Goal: Find specific page/section: Find specific page/section

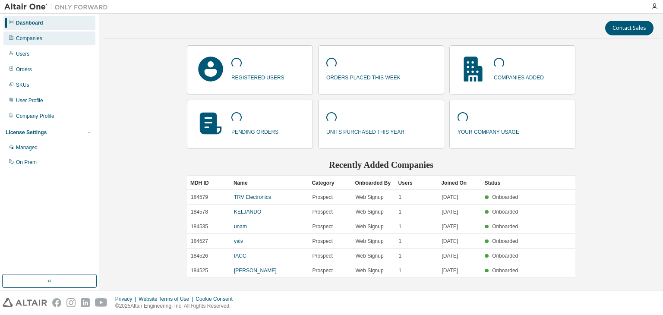
click at [48, 42] on div "Companies" at bounding box center [49, 39] width 92 height 14
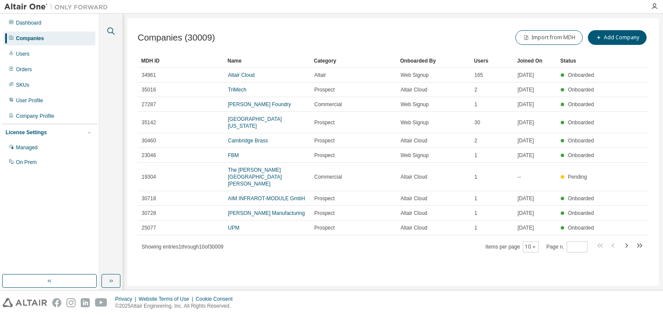
click at [114, 34] on icon "button" at bounding box center [111, 31] width 10 height 10
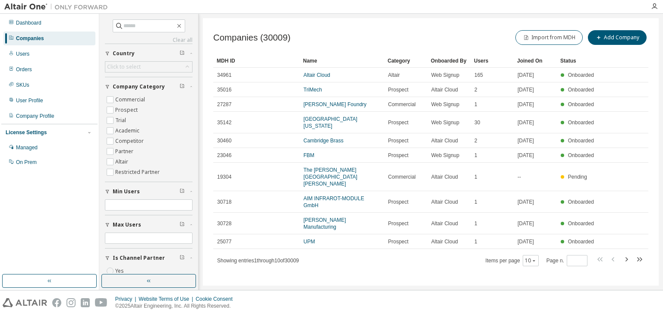
click at [130, 34] on div "Clear all Is Channel Partner Yes No Max Users Min Users Company Category Commer…" at bounding box center [149, 155] width 88 height 272
click at [130, 33] on div "Clear all Is Channel Partner Yes No Max Users Min Users Company Category Commer…" at bounding box center [149, 155] width 88 height 272
click at [124, 22] on input "text" at bounding box center [150, 26] width 52 height 9
type input "*****"
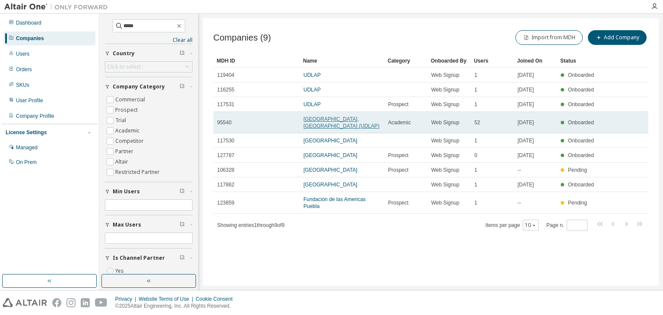
click at [316, 122] on link "[GEOGRAPHIC_DATA], [GEOGRAPHIC_DATA] (UDLAP)" at bounding box center [342, 122] width 76 height 13
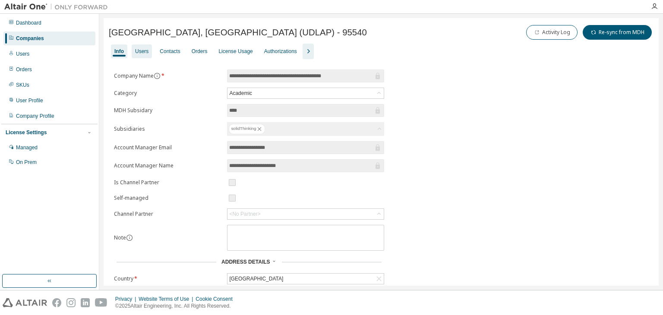
click at [143, 53] on div "Users" at bounding box center [141, 51] width 13 height 7
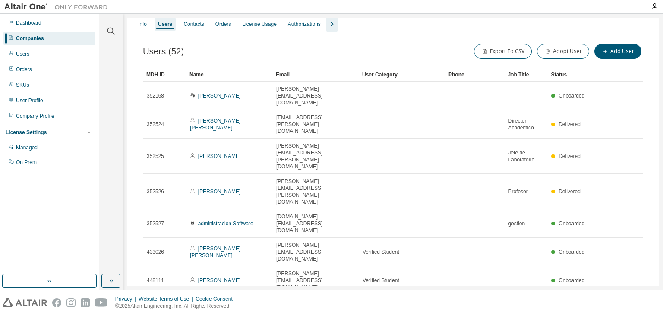
scroll to position [20, 0]
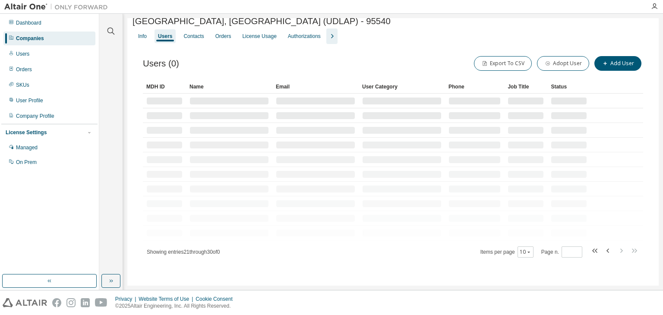
scroll to position [15, 0]
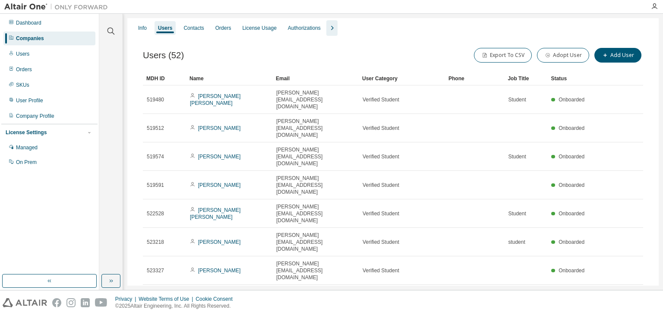
type input "*"
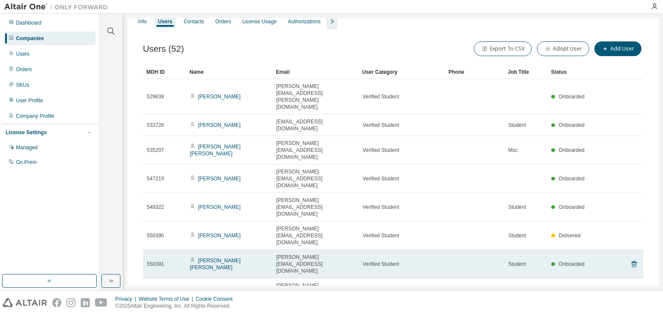
scroll to position [22, 0]
